Goal: Check status: Check status

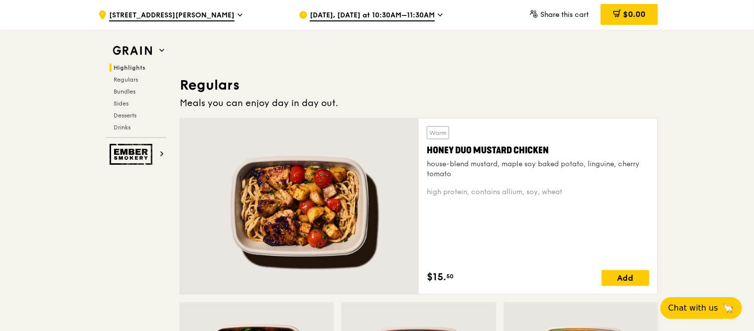
scroll to position [387, 0]
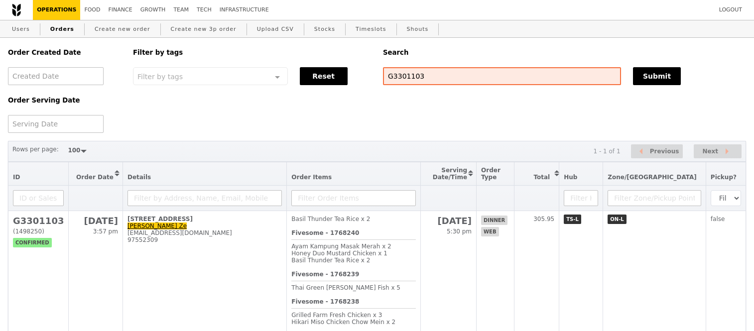
select select "100"
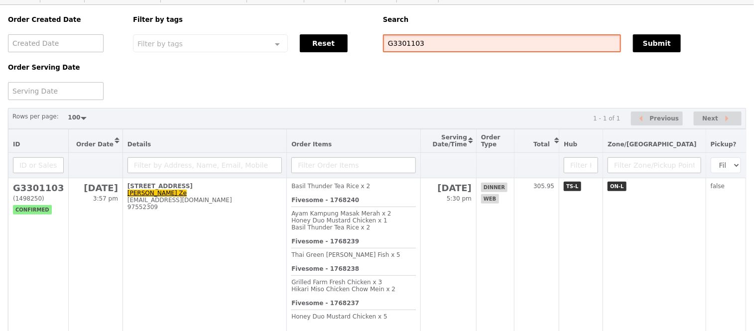
click at [456, 46] on input "G3301103" at bounding box center [502, 43] width 238 height 18
paste input "0231"
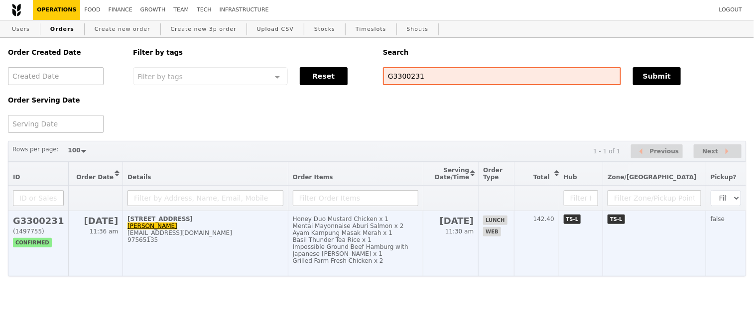
type input "G3300231"
click at [37, 221] on h2 "G3300231" at bounding box center [38, 221] width 51 height 10
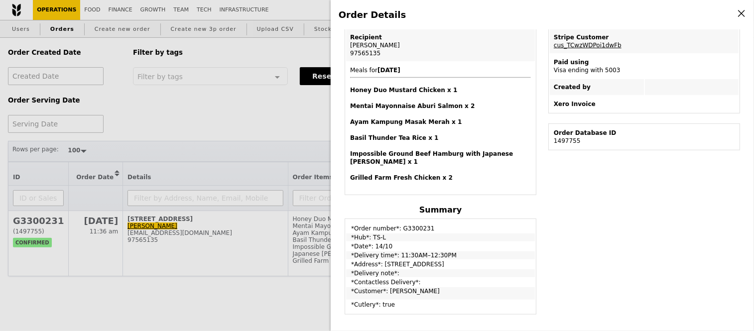
scroll to position [0, 0]
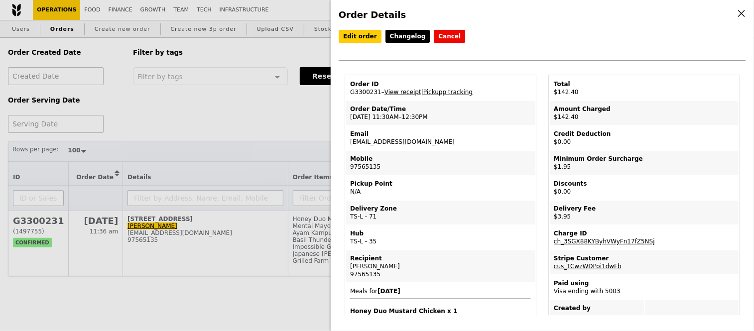
click at [402, 94] on link "View receipt" at bounding box center [403, 92] width 37 height 7
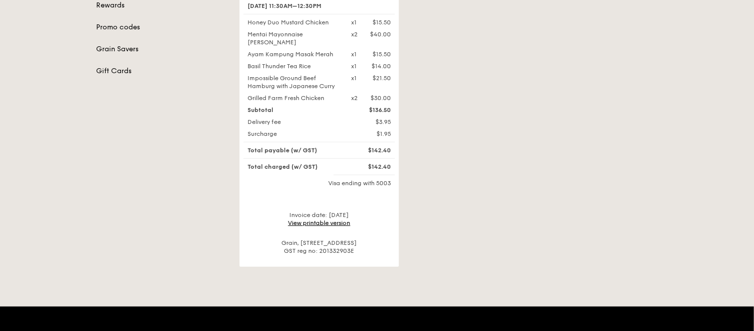
click at [331, 221] on link "View printable version" at bounding box center [320, 223] width 62 height 7
